Goal: Task Accomplishment & Management: Manage account settings

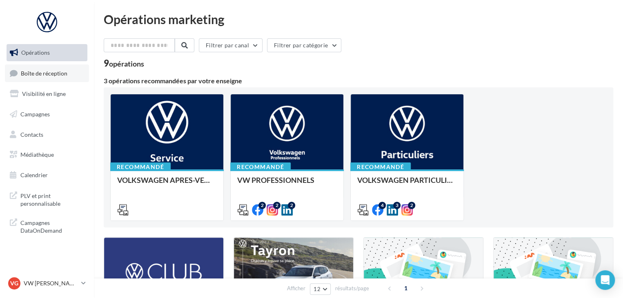
click at [51, 78] on link "Boîte de réception" at bounding box center [47, 73] width 84 height 18
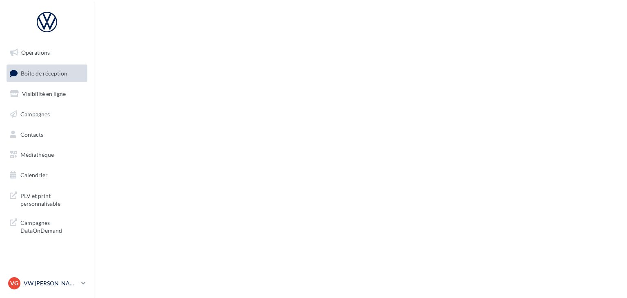
click at [49, 282] on p "VW [PERSON_NAME]" at bounding box center [51, 283] width 54 height 8
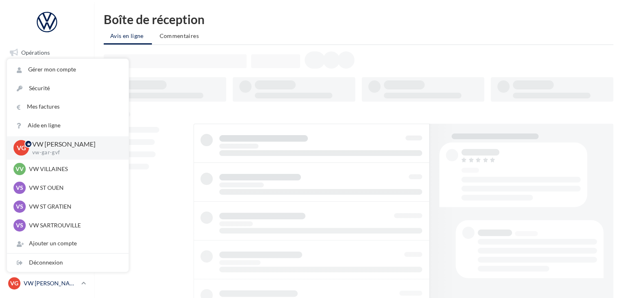
click at [49, 282] on p "VW [PERSON_NAME]" at bounding box center [51, 283] width 54 height 8
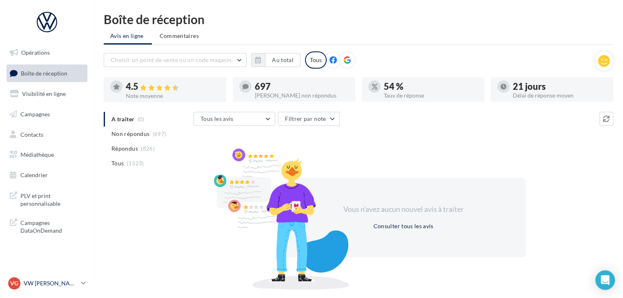
click at [49, 282] on p "VW [PERSON_NAME]" at bounding box center [51, 283] width 54 height 8
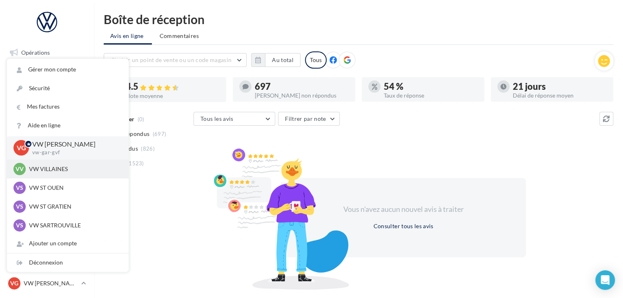
click at [71, 172] on p "VW VILLAINES" at bounding box center [74, 169] width 90 height 8
